Goal: Task Accomplishment & Management: Use online tool/utility

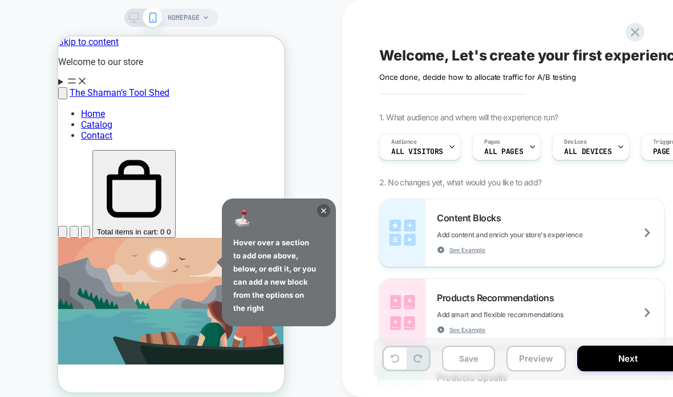
click at [161, 14] on span at bounding box center [153, 17] width 20 height 20
click at [197, 13] on span "HOMEPAGE" at bounding box center [184, 18] width 32 height 18
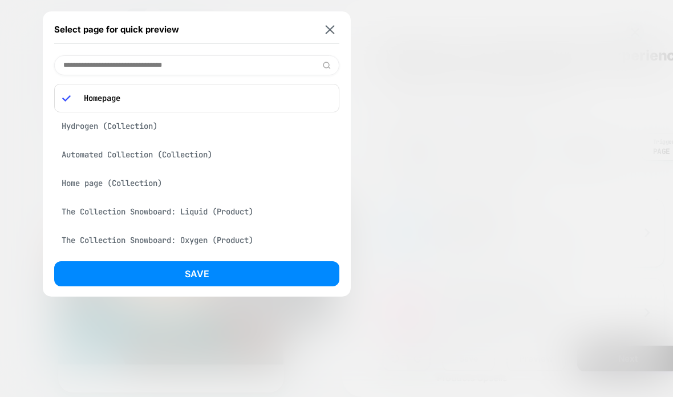
click at [85, 217] on div "The Collection Snowboard: Liquid (Product)" at bounding box center [196, 212] width 285 height 22
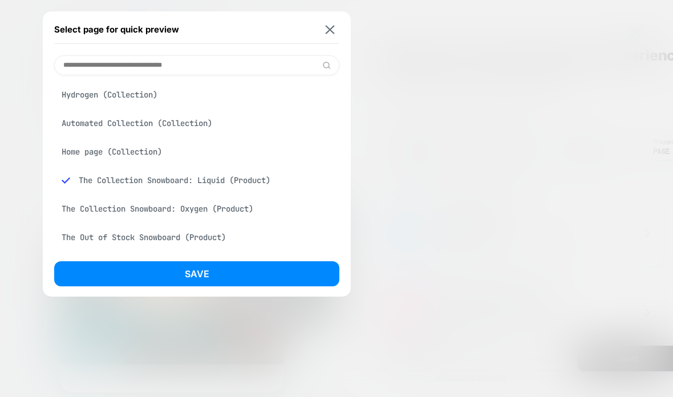
click at [106, 271] on button "Save" at bounding box center [196, 273] width 285 height 25
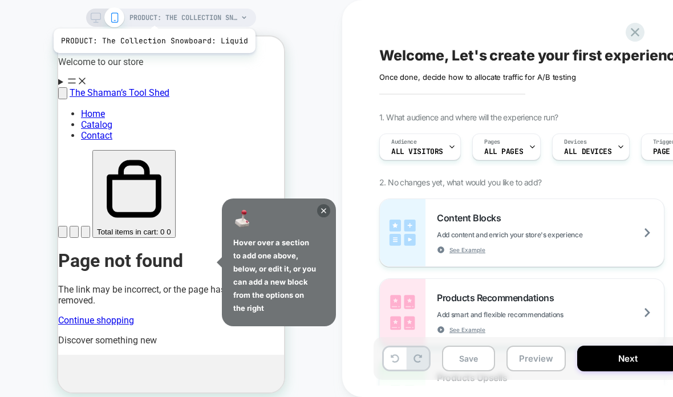
click at [152, 14] on span "PRODUCT: The Collection Snowboard: Liquid" at bounding box center [184, 18] width 108 height 18
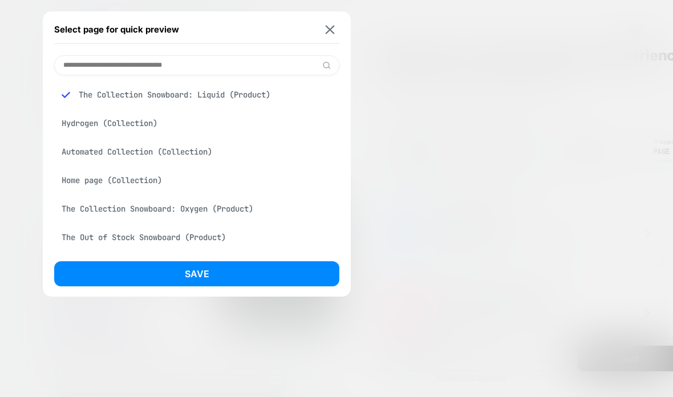
click at [333, 32] on img at bounding box center [330, 29] width 9 height 9
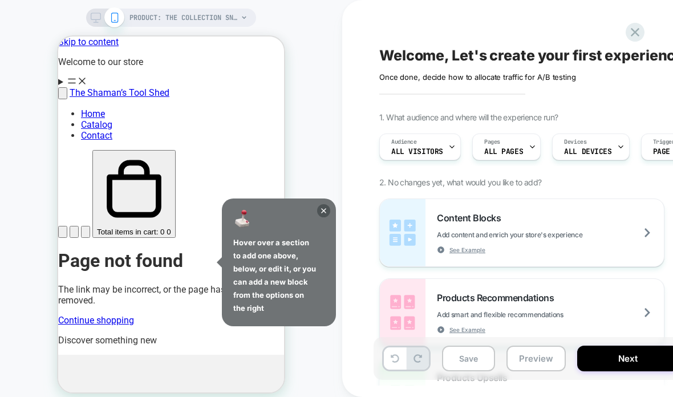
click at [88, 14] on div "PRODUCT: The Collection Snowboard: Liquid" at bounding box center [171, 18] width 170 height 18
click at [92, 15] on icon at bounding box center [96, 18] width 10 height 10
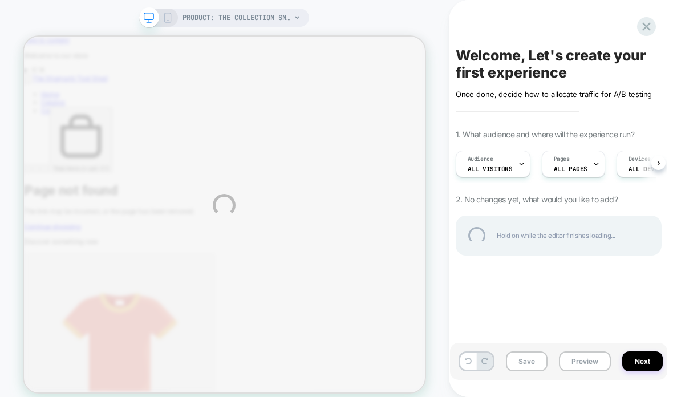
click at [91, 27] on div "PRODUCT: The Collection Snowboard: Liquid PRODUCT: The Collection Snowboard: Li…" at bounding box center [336, 205] width 673 height 411
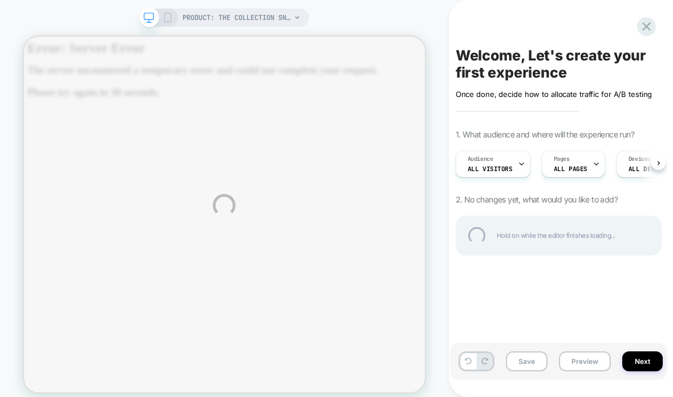
click at [302, 8] on div "PRODUCT: The Collection Snowboard: Liquid PRODUCT: The Collection Snowboard: Li…" at bounding box center [336, 205] width 673 height 411
click at [295, 15] on div "PRODUCT: The Collection Snowboard: Liquid PRODUCT: The Collection Snowboard: Li…" at bounding box center [336, 205] width 673 height 411
click at [290, 15] on div "PRODUCT: The Collection Snowboard: Liquid PRODUCT: The Collection Snowboard: Li…" at bounding box center [336, 205] width 673 height 411
click at [294, 11] on div "PRODUCT: The Collection Snowboard: Liquid PRODUCT: The Collection Snowboard: Li…" at bounding box center [336, 205] width 673 height 411
click at [299, 14] on div "PRODUCT: The Collection Snowboard: Liquid PRODUCT: The Collection Snowboard: Li…" at bounding box center [336, 205] width 673 height 411
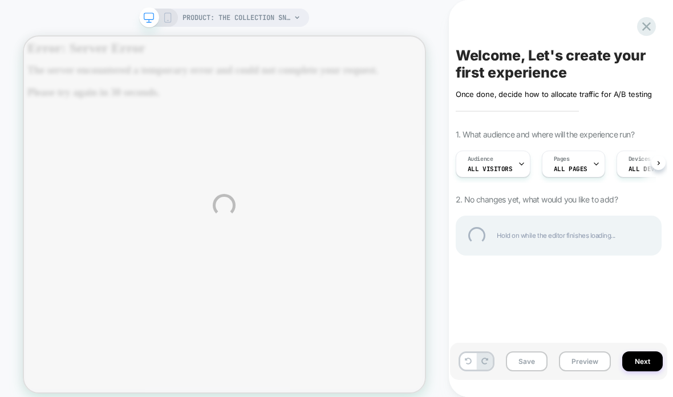
click at [302, 6] on div "PRODUCT: The Collection Snowboard: Liquid PRODUCT: The Collection Snowboard: Li…" at bounding box center [336, 205] width 673 height 411
